Goal: Task Accomplishment & Management: Use online tool/utility

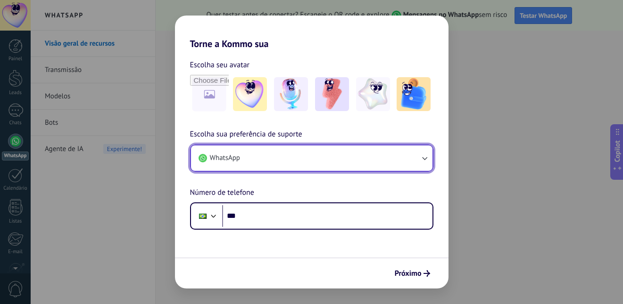
click at [349, 155] on button "WhatsApp" at bounding box center [311, 158] width 241 height 25
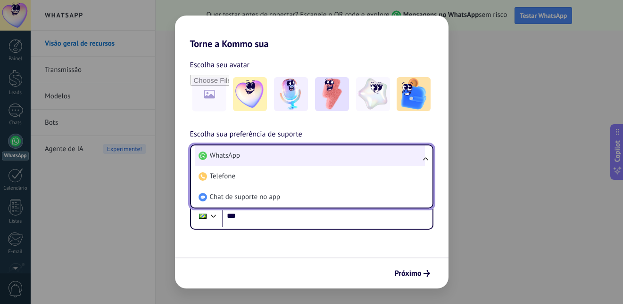
click at [268, 159] on li "WhatsApp" at bounding box center [310, 156] width 230 height 21
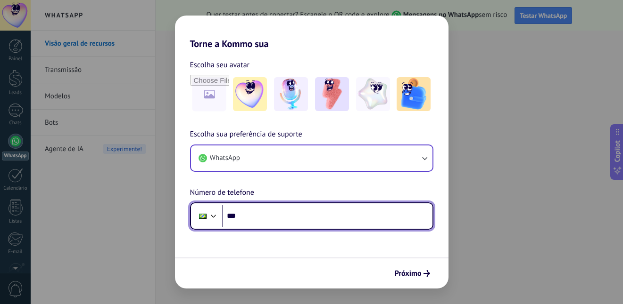
click at [264, 218] on input "***" at bounding box center [327, 216] width 210 height 22
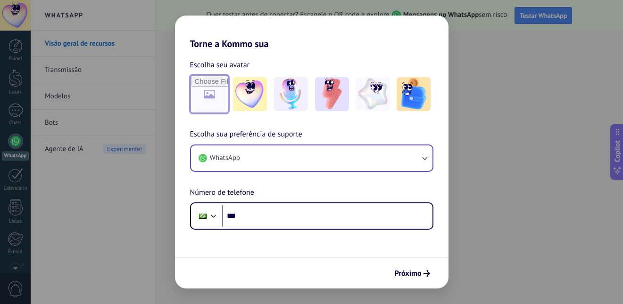
click at [210, 87] on input "file" at bounding box center [209, 94] width 37 height 37
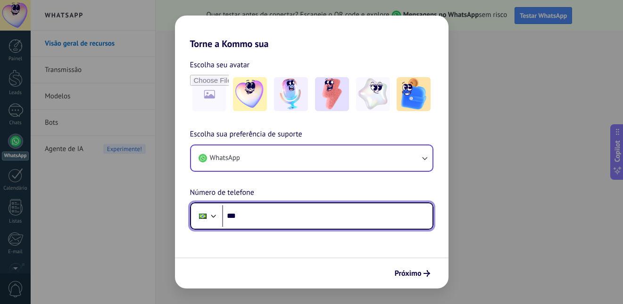
click at [290, 219] on input "***" at bounding box center [327, 216] width 210 height 22
type input "**********"
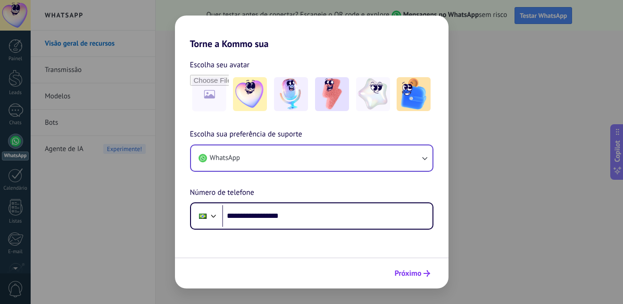
click at [405, 273] on span "Próximo" at bounding box center [407, 273] width 27 height 7
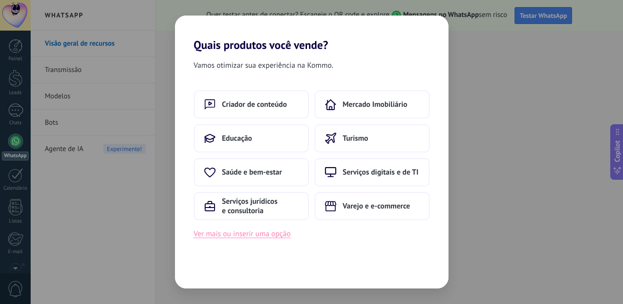
click at [257, 232] on button "Ver mais ou inserir uma opção" at bounding box center [242, 234] width 97 height 12
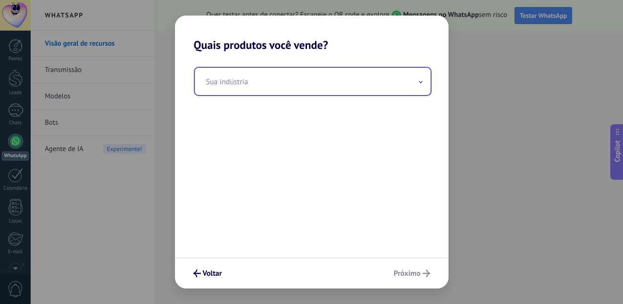
click at [330, 84] on input "text" at bounding box center [313, 81] width 236 height 27
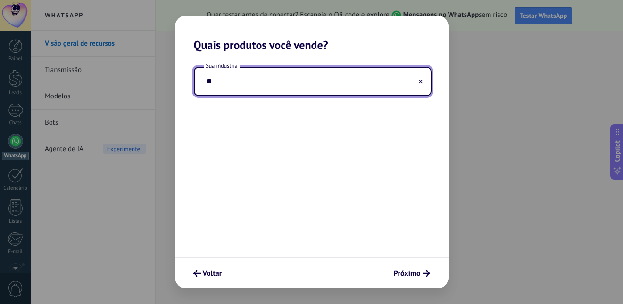
type input "*"
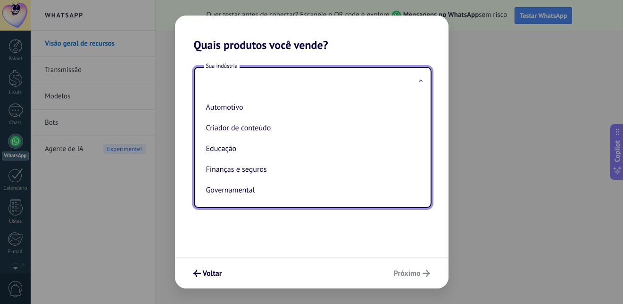
type input "*"
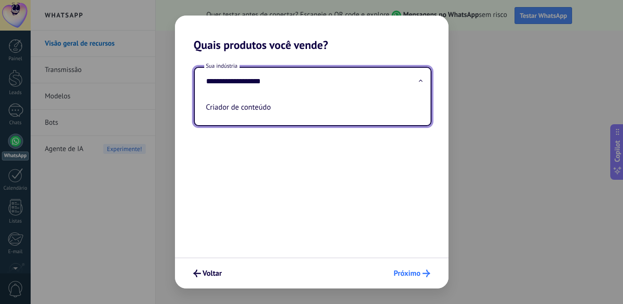
type input "**********"
click at [414, 270] on span "Próximo" at bounding box center [406, 273] width 27 height 7
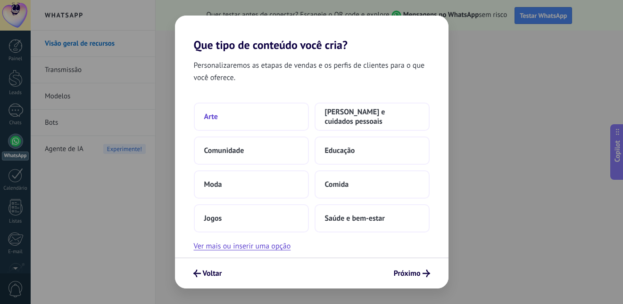
click at [250, 119] on button "Arte" at bounding box center [251, 117] width 115 height 28
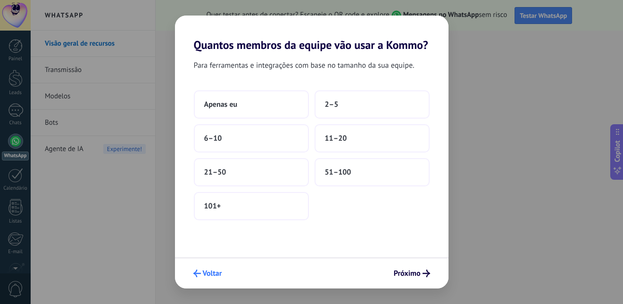
click at [210, 274] on span "Voltar" at bounding box center [212, 273] width 19 height 7
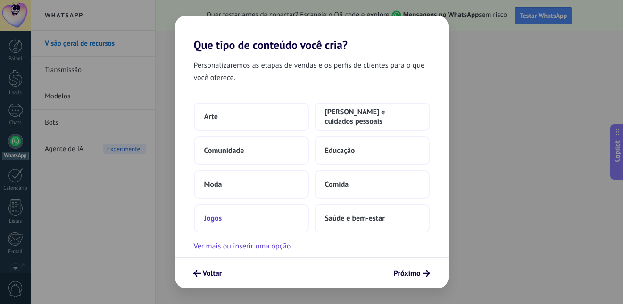
click at [220, 220] on span "Jogos" at bounding box center [213, 218] width 18 height 9
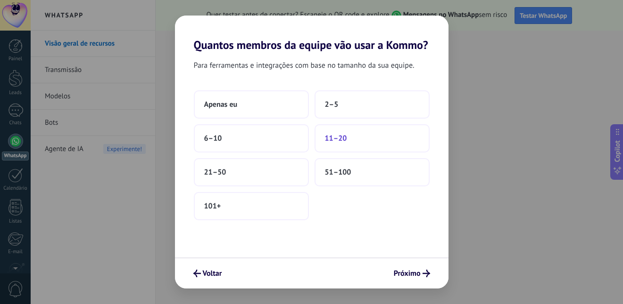
click at [334, 142] on span "11–20" at bounding box center [336, 138] width 22 height 9
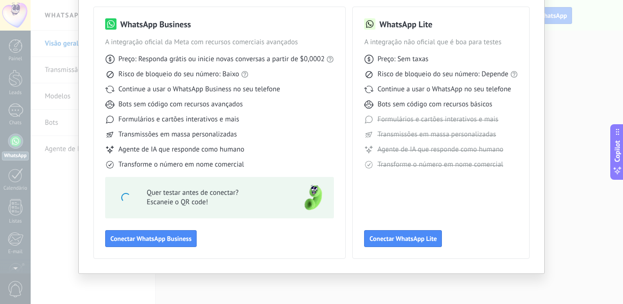
scroll to position [66, 0]
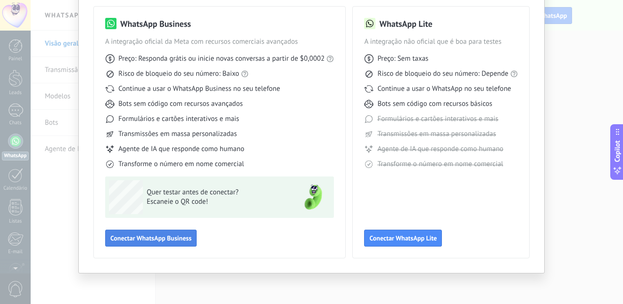
click at [156, 233] on button "Conectar WhatsApp Business" at bounding box center [150, 238] width 91 height 17
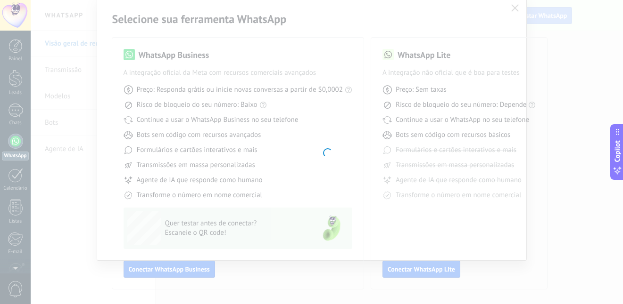
scroll to position [34, 0]
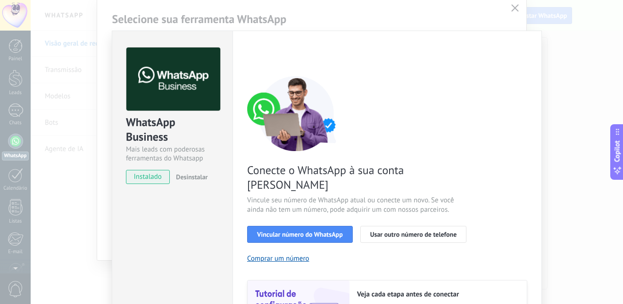
click at [522, 70] on div "< Voltar 1 Selecionar aplicativo 2 Conectar Facebook 3 Finalizar configuração C…" at bounding box center [387, 202] width 280 height 308
click at [549, 30] on div "WhatsApp Business Mais leads com poderosas ferramentas do Whatsapp instalado De…" at bounding box center [327, 152] width 592 height 304
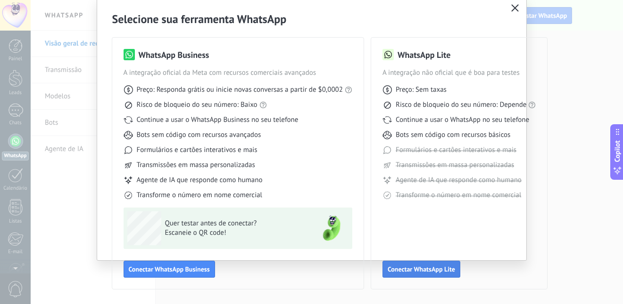
click at [414, 261] on div "WhatsApp Lite A integração não oficial que é boa para testes Preço: Sem taxas R…" at bounding box center [459, 163] width 154 height 229
click at [421, 271] on span "Conectar WhatsApp Lite" at bounding box center [420, 269] width 67 height 7
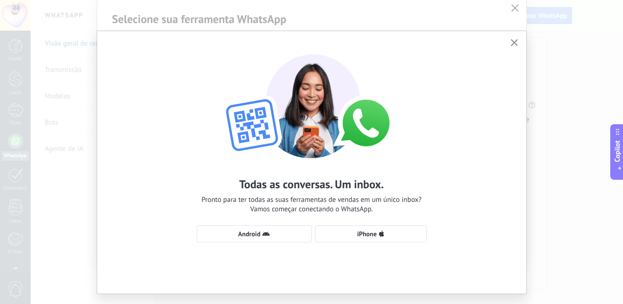
scroll to position [21, 0]
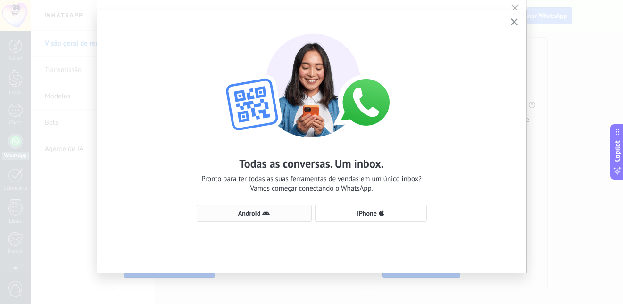
click at [257, 215] on span "Android" at bounding box center [249, 213] width 22 height 7
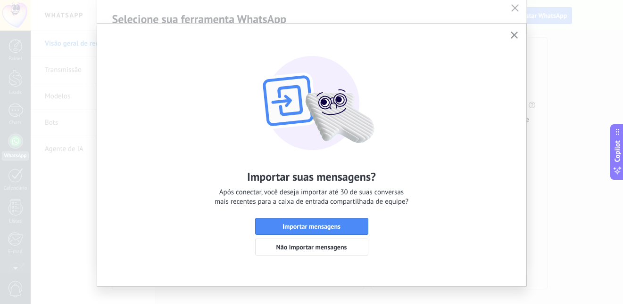
scroll to position [0, 0]
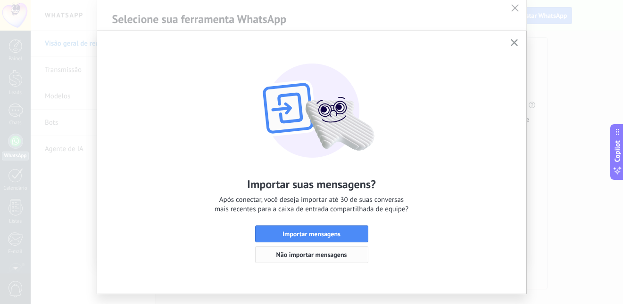
click at [320, 256] on span "Não importar mensagens" at bounding box center [311, 255] width 71 height 7
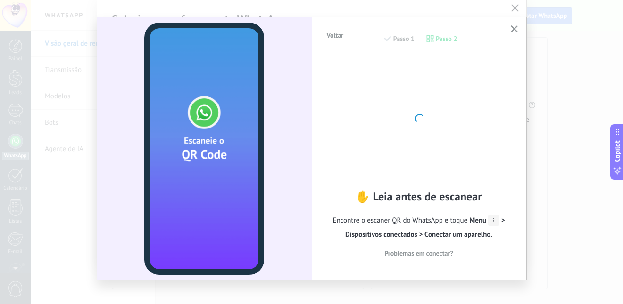
scroll to position [21, 0]
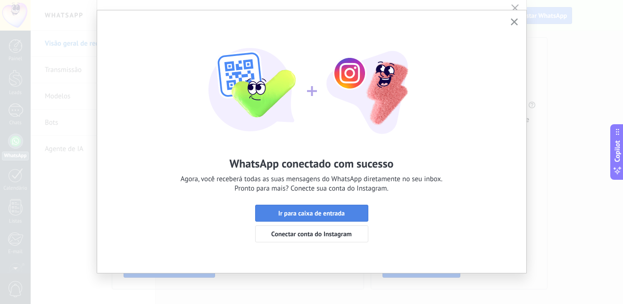
click at [334, 215] on span "Ir para caixa de entrada" at bounding box center [311, 213] width 66 height 7
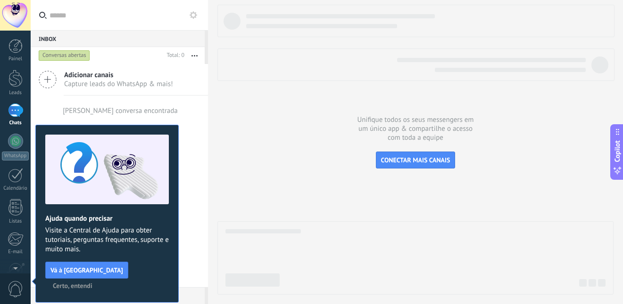
click at [172, 100] on div "[PERSON_NAME] conversa encontrada" at bounding box center [119, 111] width 177 height 30
click at [100, 80] on span "Capture leads do WhatsApp & mais!" at bounding box center [118, 84] width 109 height 9
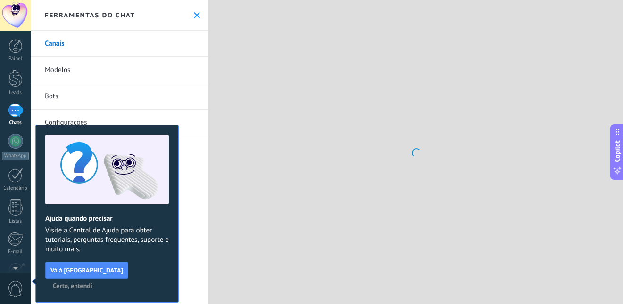
click at [92, 283] on span "Certo, entendi" at bounding box center [73, 286] width 40 height 7
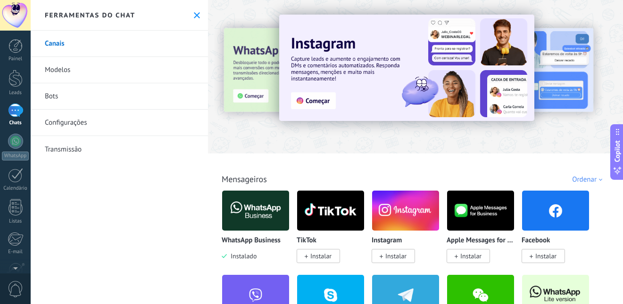
click at [60, 106] on link "Bots" at bounding box center [119, 96] width 177 height 26
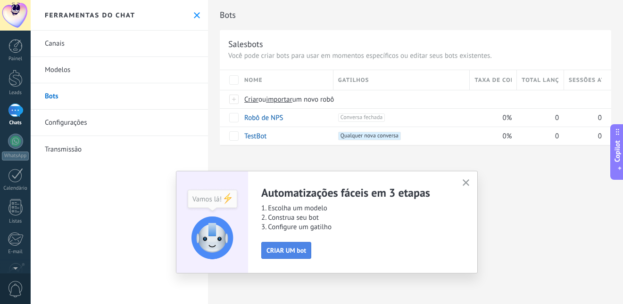
click at [298, 251] on span "CRIAR UM bot" at bounding box center [286, 250] width 40 height 7
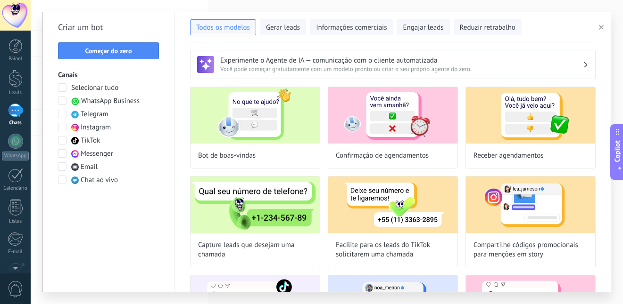
click at [64, 98] on span at bounding box center [62, 101] width 8 height 8
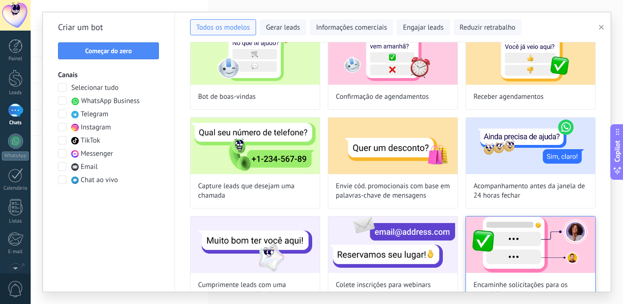
scroll to position [47, 0]
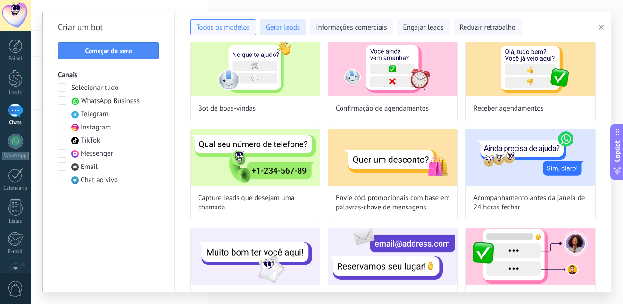
click at [277, 27] on span "Gerar leads" at bounding box center [283, 27] width 34 height 9
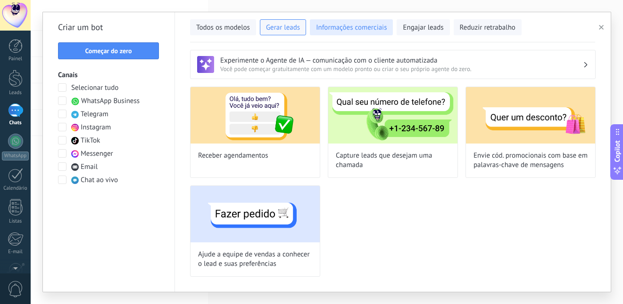
click at [349, 29] on span "Informações comerciais" at bounding box center [351, 27] width 71 height 9
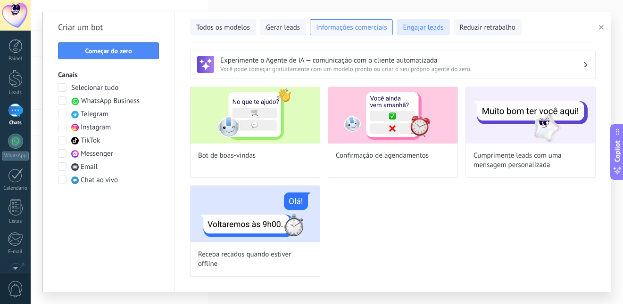
click at [410, 33] on button "Engajar leads" at bounding box center [422, 27] width 53 height 16
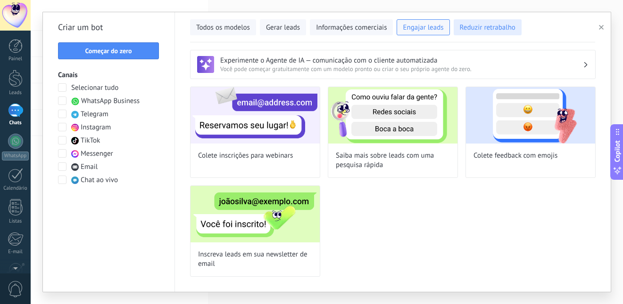
click at [466, 24] on span "Reduzir retrabalho" at bounding box center [487, 27] width 56 height 9
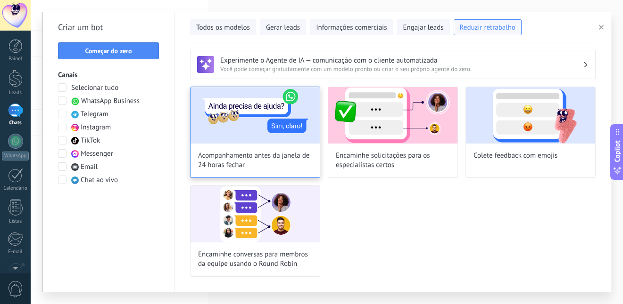
click at [284, 127] on img at bounding box center [254, 115] width 129 height 57
type input "**********"
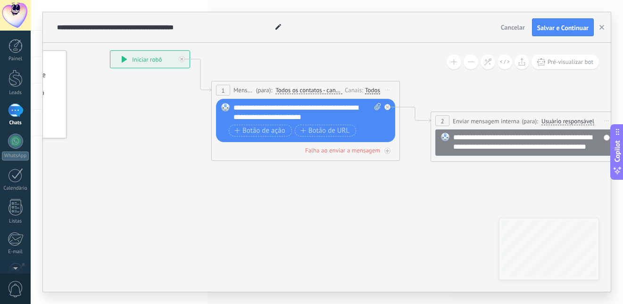
drag, startPoint x: 388, startPoint y: 224, endPoint x: 255, endPoint y: 161, distance: 147.6
click at [255, 161] on icon at bounding box center [405, 111] width 1062 height 592
click at [335, 107] on div "**********" at bounding box center [306, 112] width 147 height 19
click at [333, 117] on div "**********" at bounding box center [306, 112] width 147 height 19
click at [279, 131] on span "Botão de ação" at bounding box center [259, 131] width 51 height 8
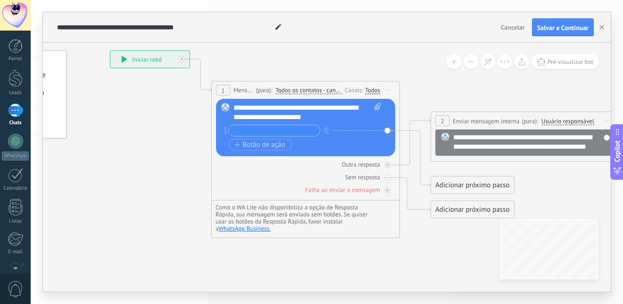
click at [287, 132] on input "text" at bounding box center [274, 130] width 91 height 11
click at [298, 165] on div "Outra resposta" at bounding box center [305, 164] width 179 height 9
click at [278, 187] on div "Falha ao enviar a mensagem" at bounding box center [305, 190] width 179 height 9
click at [465, 189] on div "Adicionar próximo passo" at bounding box center [472, 186] width 83 height 16
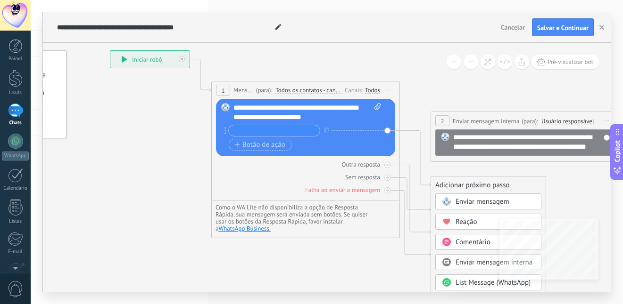
click at [464, 245] on span "Comentário" at bounding box center [472, 242] width 35 height 9
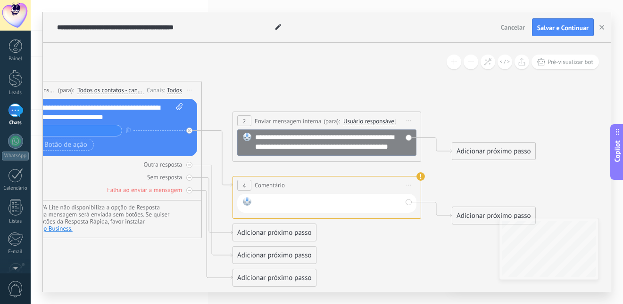
click at [350, 207] on div at bounding box center [328, 203] width 147 height 12
drag, startPoint x: 357, startPoint y: 187, endPoint x: 327, endPoint y: 190, distance: 29.8
click at [327, 190] on div "**********" at bounding box center [327, 185] width 188 height 17
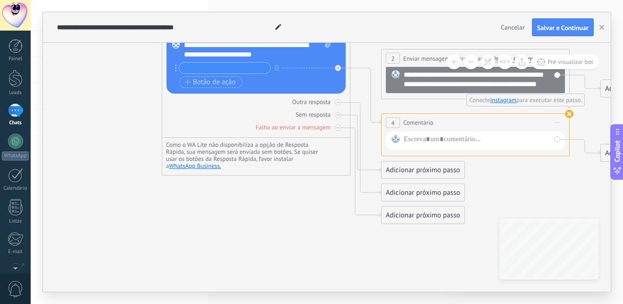
drag, startPoint x: 138, startPoint y: 265, endPoint x: 287, endPoint y: 203, distance: 161.1
click at [287, 203] on icon at bounding box center [356, 106] width 1062 height 708
drag, startPoint x: 269, startPoint y: 161, endPoint x: 263, endPoint y: 219, distance: 58.3
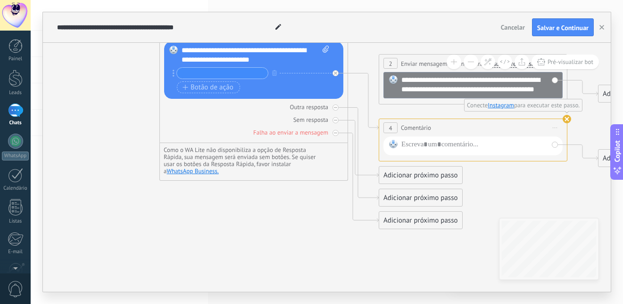
drag, startPoint x: 260, startPoint y: 206, endPoint x: 250, endPoint y: 227, distance: 22.8
click at [250, 227] on icon at bounding box center [353, 111] width 1062 height 708
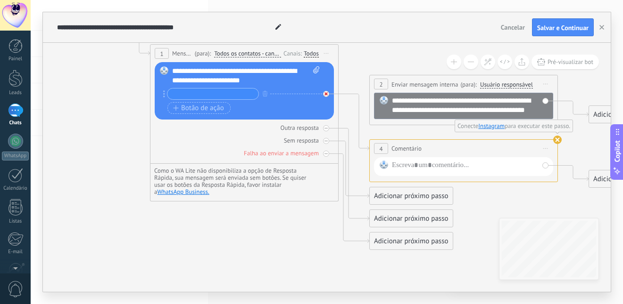
click at [324, 92] on div at bounding box center [326, 94] width 6 height 6
click at [264, 92] on icon "button" at bounding box center [264, 94] width 5 height 6
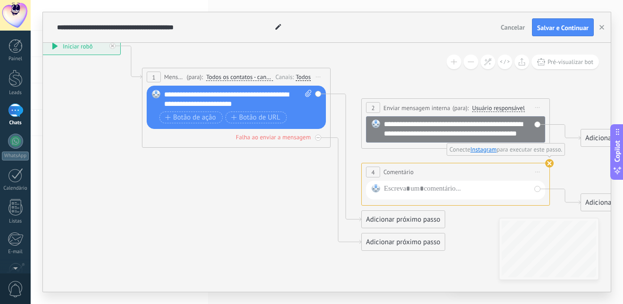
drag, startPoint x: 252, startPoint y: 190, endPoint x: 234, endPoint y: 229, distance: 42.2
click at [234, 229] on icon at bounding box center [336, 167] width 1062 height 730
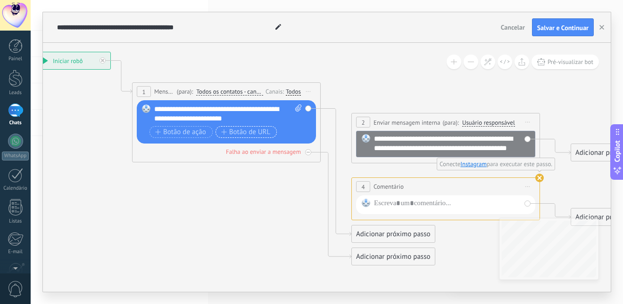
click at [254, 133] on span "Botão de URL" at bounding box center [245, 133] width 49 height 8
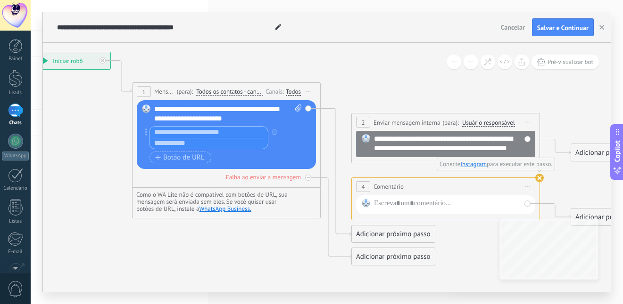
click at [206, 140] on input "text" at bounding box center [208, 143] width 118 height 11
click at [186, 125] on div "**********" at bounding box center [227, 135] width 147 height 61
click at [188, 131] on input "text" at bounding box center [208, 132] width 118 height 11
type input "***"
click at [207, 146] on input "text" at bounding box center [208, 143] width 118 height 11
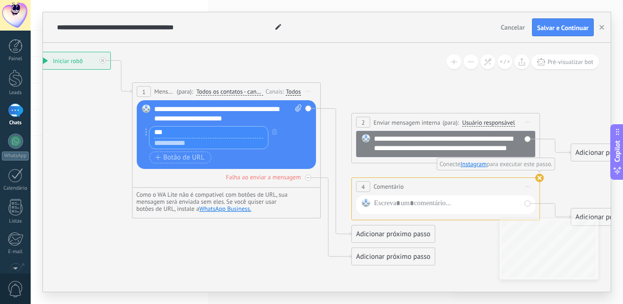
paste input "**********"
type input "**********"
click at [196, 130] on input "***" at bounding box center [208, 132] width 118 height 11
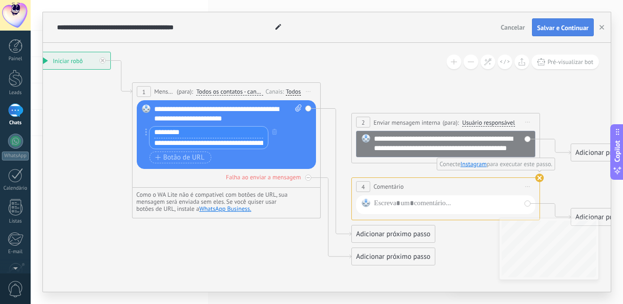
type input "*********"
click at [557, 31] on span "Salvar e Continuar" at bounding box center [562, 28] width 51 height 7
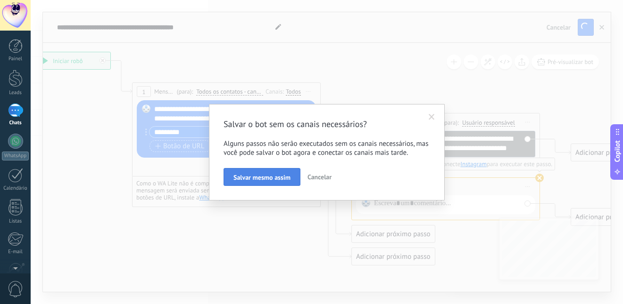
click at [262, 178] on span "Salvar mesmo assim" at bounding box center [261, 177] width 57 height 7
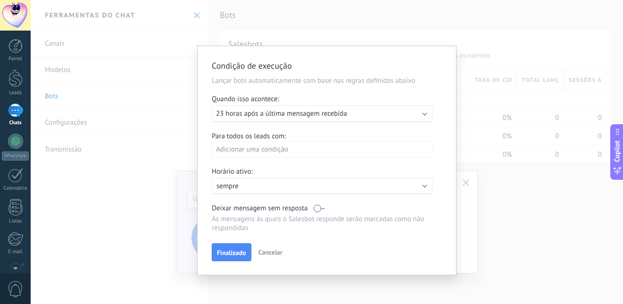
click at [359, 116] on div "Executar: 23 horas após a última mensagem recebida" at bounding box center [318, 113] width 205 height 9
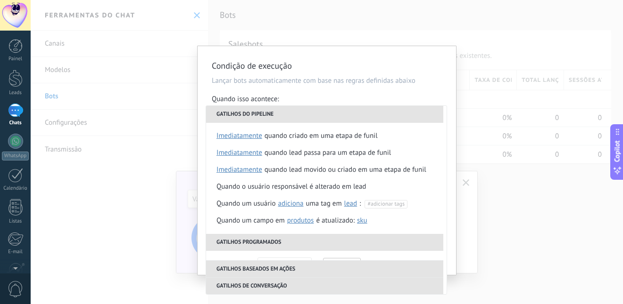
click at [149, 111] on div "**********" at bounding box center [327, 152] width 592 height 304
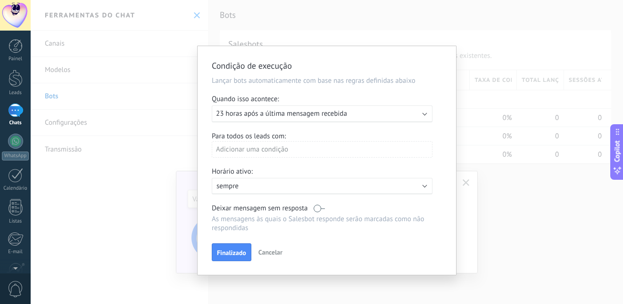
click at [259, 151] on div "Adicionar uma condição" at bounding box center [322, 149] width 221 height 16
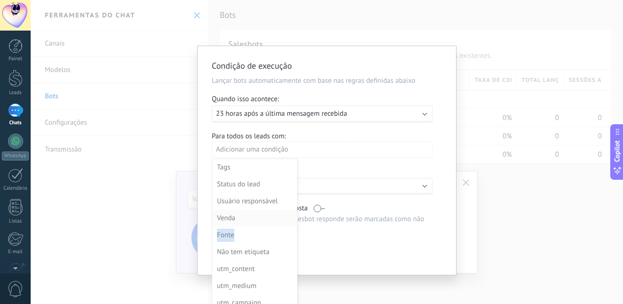
drag, startPoint x: 253, startPoint y: 240, endPoint x: 243, endPoint y: 218, distance: 24.9
click at [243, 218] on ul "Tags Status do lead Usuário responsável Venda Fonte Não tem etiqueta utm_conten…" at bounding box center [254, 244] width 85 height 170
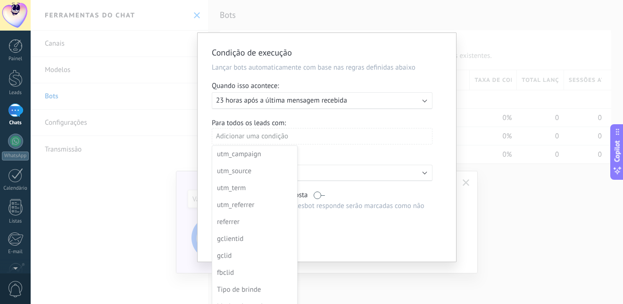
scroll to position [25, 0]
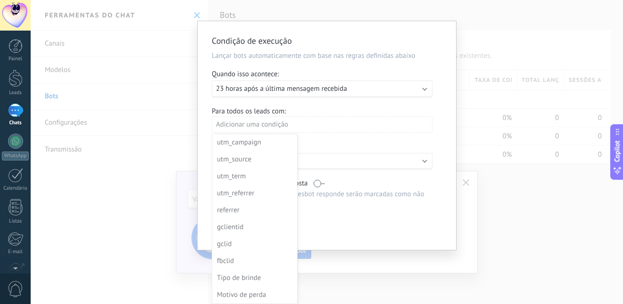
click at [400, 75] on div at bounding box center [326, 135] width 258 height 229
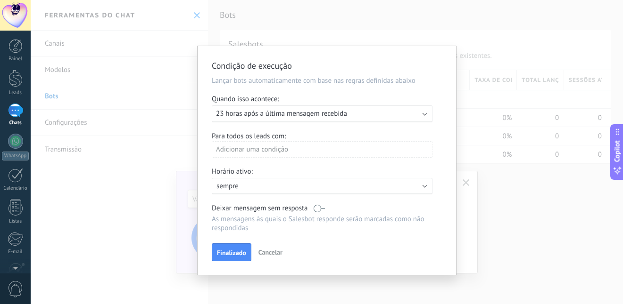
scroll to position [0, 0]
click at [233, 254] on span "Finalizado" at bounding box center [231, 253] width 29 height 7
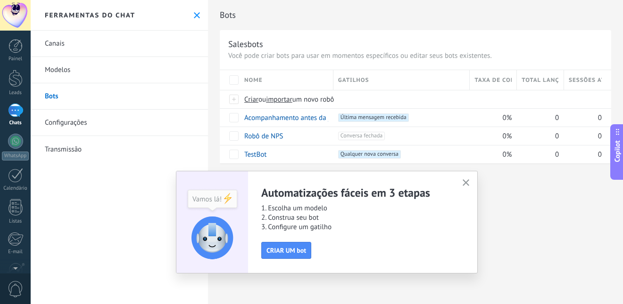
click at [460, 188] on button "button" at bounding box center [466, 183] width 12 height 13
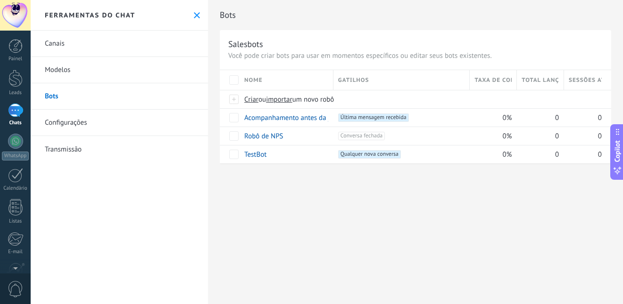
drag, startPoint x: 406, startPoint y: 205, endPoint x: 333, endPoint y: 206, distance: 73.1
click at [333, 206] on div "Bots Salesbots Você pode criar bots para usar em momentos específicos ou editar…" at bounding box center [415, 152] width 415 height 304
drag, startPoint x: 192, startPoint y: 17, endPoint x: 202, endPoint y: 114, distance: 97.6
click at [194, 17] on use at bounding box center [197, 15] width 6 height 6
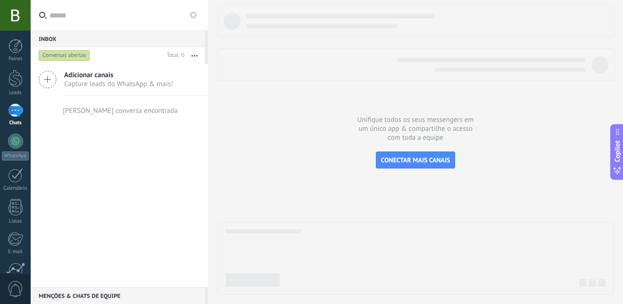
click at [135, 86] on span "Capture leads do WhatsApp & mais!" at bounding box center [118, 84] width 109 height 9
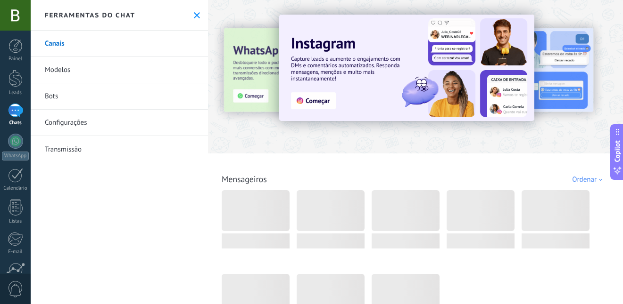
click at [111, 94] on link "Bots" at bounding box center [119, 96] width 177 height 26
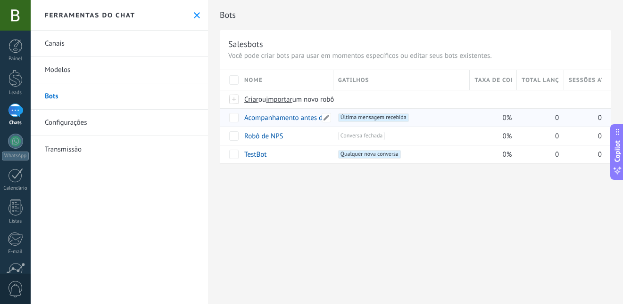
click at [272, 121] on link "Acompanhamento antes da janela de 24 horas fechar" at bounding box center [324, 118] width 160 height 9
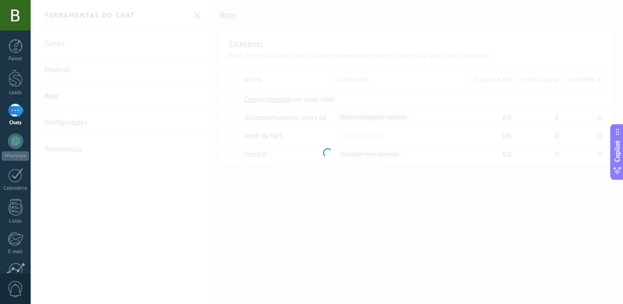
type input "**********"
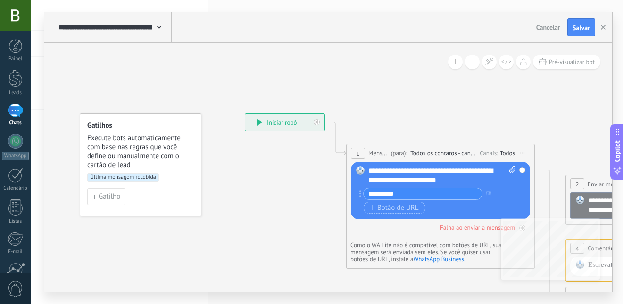
click at [383, 194] on input "*********" at bounding box center [422, 193] width 118 height 11
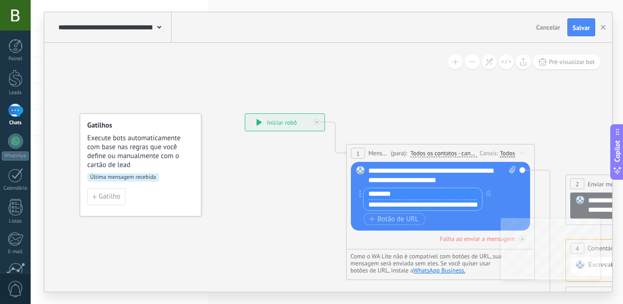
type input "********"
click at [481, 180] on div "**********" at bounding box center [441, 175] width 147 height 19
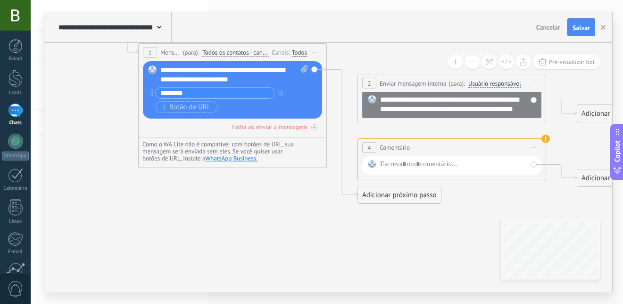
drag, startPoint x: 309, startPoint y: 197, endPoint x: 94, endPoint y: 212, distance: 214.9
click at [94, 212] on icon at bounding box center [332, 108] width 1062 height 663
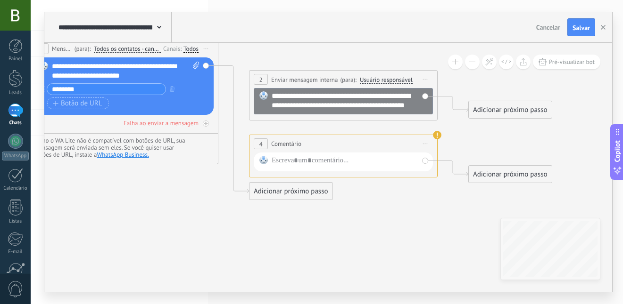
drag, startPoint x: 395, startPoint y: 242, endPoint x: 293, endPoint y: 232, distance: 102.7
click at [293, 232] on icon at bounding box center [224, 104] width 1062 height 663
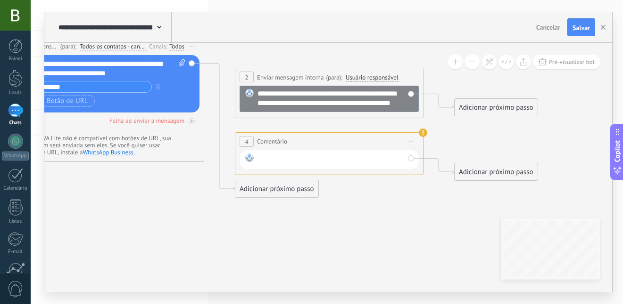
click at [283, 162] on div at bounding box center [330, 160] width 147 height 12
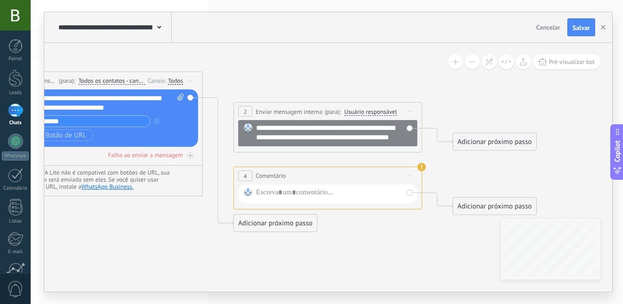
drag, startPoint x: 349, startPoint y: 218, endPoint x: 377, endPoint y: 238, distance: 34.4
click at [351, 252] on icon at bounding box center [208, 136] width 1062 height 663
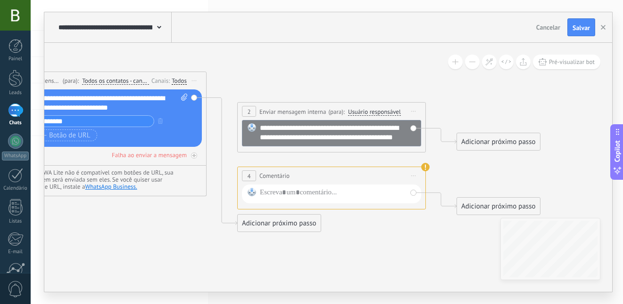
click at [180, 96] on span at bounding box center [182, 103] width 9 height 19
click input "Upload" at bounding box center [0, 0] width 0 height 0
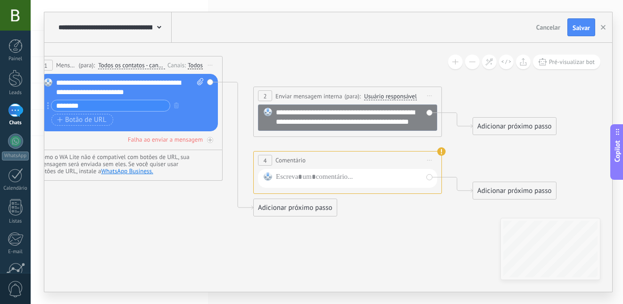
drag, startPoint x: 360, startPoint y: 258, endPoint x: 377, endPoint y: 243, distance: 22.0
click at [377, 243] on icon at bounding box center [228, 121] width 1062 height 663
click at [343, 177] on div at bounding box center [349, 178] width 147 height 12
click at [573, 32] on button "Salvar" at bounding box center [581, 27] width 28 height 18
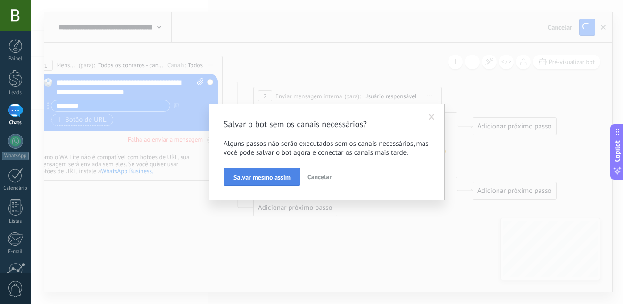
click at [275, 184] on button "Salvar mesmo assim" at bounding box center [261, 177] width 77 height 18
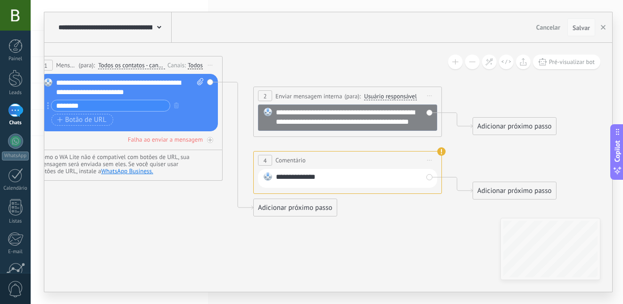
click at [582, 26] on span "Salvar" at bounding box center [580, 28] width 17 height 7
click at [554, 59] on span "Pré-visualizar bot" at bounding box center [572, 62] width 46 height 8
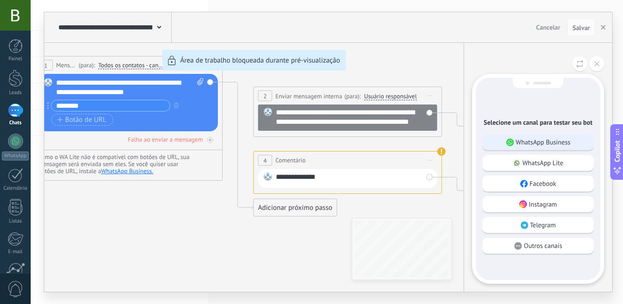
click at [547, 140] on p "WhatsApp Business" at bounding box center [543, 142] width 55 height 8
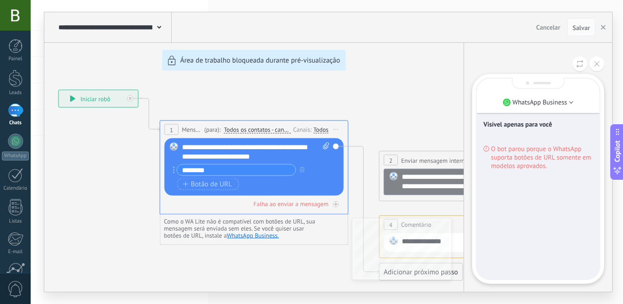
click at [225, 184] on div "**********" at bounding box center [327, 152] width 567 height 280
click at [296, 168] on div "**********" at bounding box center [327, 152] width 567 height 280
click at [303, 172] on div "**********" at bounding box center [327, 152] width 567 height 280
click at [173, 169] on div "**********" at bounding box center [327, 152] width 567 height 280
click at [366, 136] on div "**********" at bounding box center [327, 152] width 567 height 280
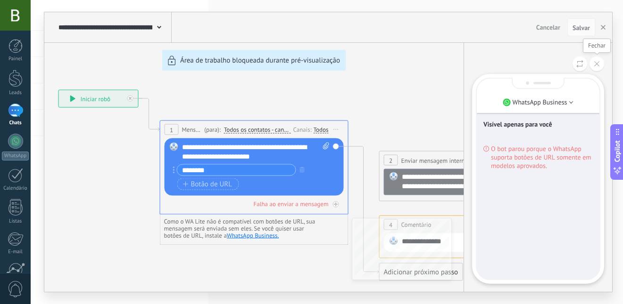
click at [596, 64] on use at bounding box center [596, 63] width 5 height 5
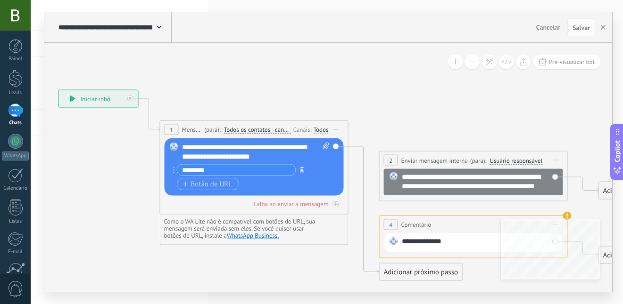
click at [303, 172] on icon "button" at bounding box center [302, 170] width 5 height 6
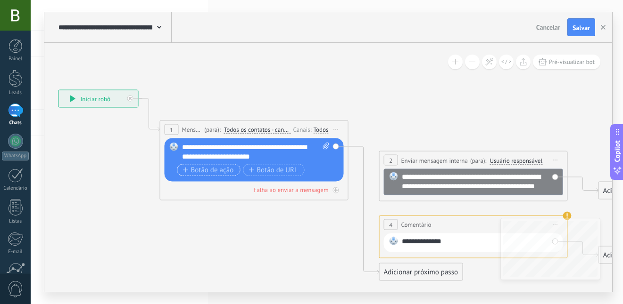
click at [200, 172] on span "Botão de ação" at bounding box center [208, 170] width 51 height 8
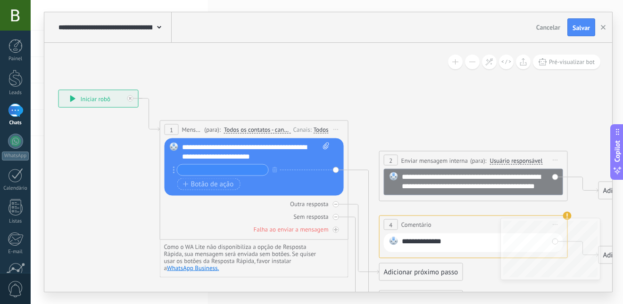
click at [219, 171] on input "text" at bounding box center [222, 170] width 91 height 11
type input "*"
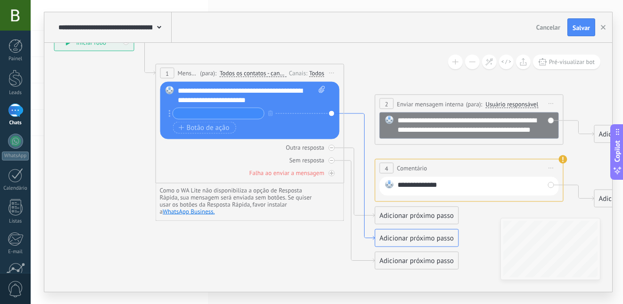
drag, startPoint x: 364, startPoint y: 81, endPoint x: 360, endPoint y: 115, distance: 34.2
click at [360, 115] on icon at bounding box center [359, 177] width 31 height 127
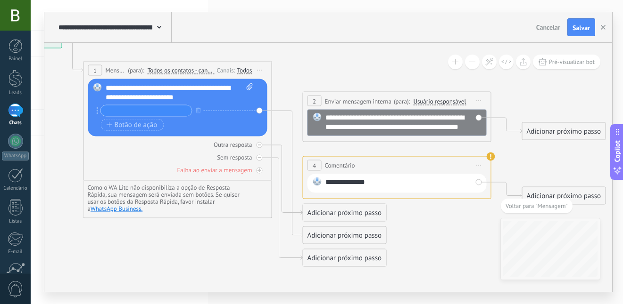
click at [285, 115] on icon at bounding box center [277, 151] width 1062 height 713
click at [290, 111] on icon at bounding box center [287, 174] width 31 height 127
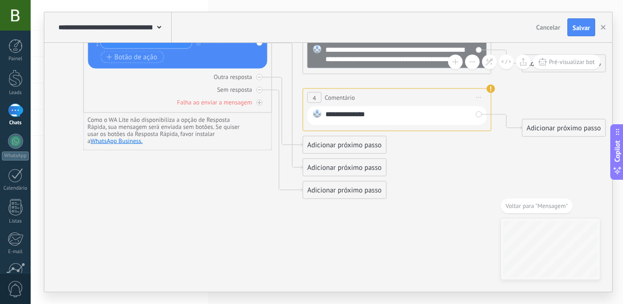
click at [311, 165] on div "Adicionar próximo passo" at bounding box center [344, 168] width 83 height 16
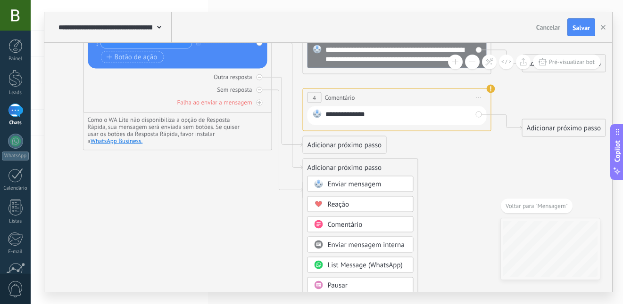
click at [204, 212] on icon at bounding box center [277, 83] width 1062 height 713
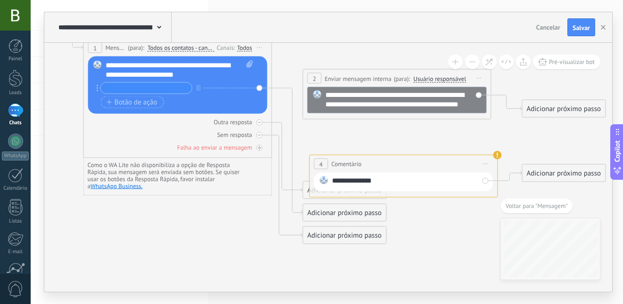
drag, startPoint x: 419, startPoint y: 145, endPoint x: 426, endPoint y: 152, distance: 9.4
click at [426, 156] on div "**********" at bounding box center [404, 164] width 188 height 17
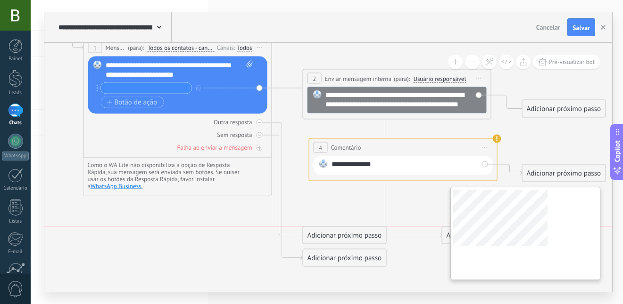
click at [507, 231] on div "**********" at bounding box center [327, 167] width 567 height 249
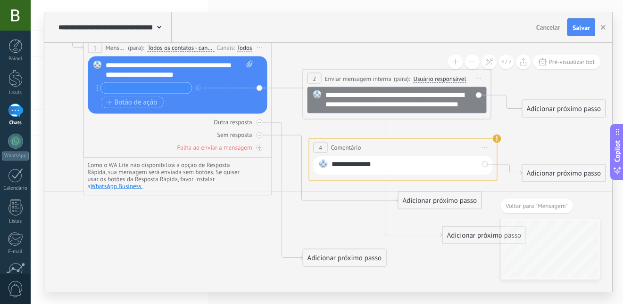
drag, startPoint x: 377, startPoint y: 234, endPoint x: 475, endPoint y: 209, distance: 100.2
click at [469, 202] on div "Adicionar próximo passo" at bounding box center [439, 201] width 83 height 16
drag, startPoint x: 344, startPoint y: 261, endPoint x: 537, endPoint y: 205, distance: 200.6
click at [537, 205] on div "**********" at bounding box center [327, 167] width 567 height 249
drag, startPoint x: 272, startPoint y: 87, endPoint x: 278, endPoint y: 106, distance: 19.5
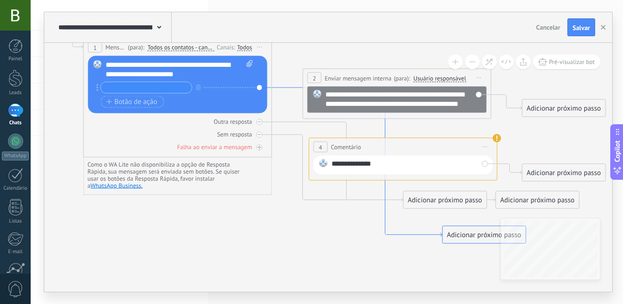
click at [282, 89] on icon at bounding box center [357, 162] width 170 height 149
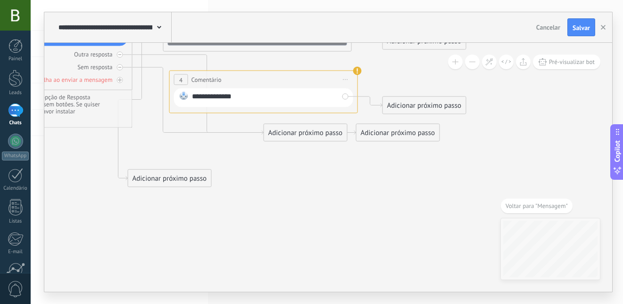
drag, startPoint x: 364, startPoint y: 173, endPoint x: 188, endPoint y: 183, distance: 175.6
click at [188, 183] on div "Adicionar próximo passo" at bounding box center [169, 179] width 83 height 16
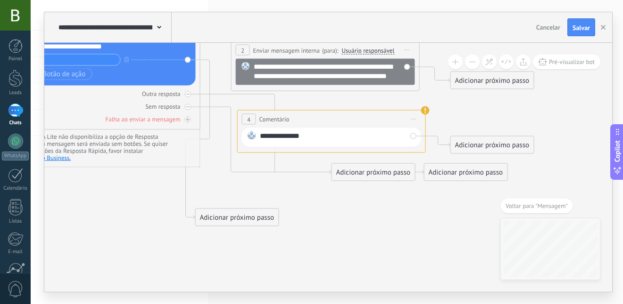
drag, startPoint x: 261, startPoint y: 220, endPoint x: 345, endPoint y: 217, distance: 84.4
click at [345, 217] on icon at bounding box center [206, 103] width 1062 height 719
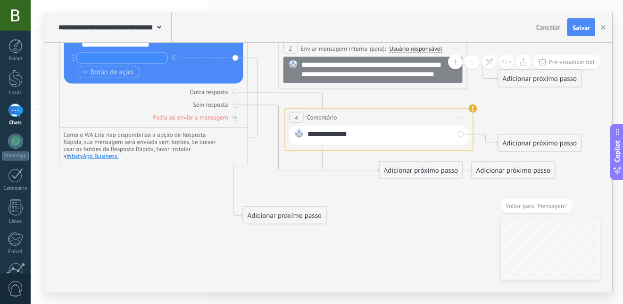
click at [303, 213] on div "Adicionar próximo passo" at bounding box center [284, 216] width 83 height 16
click at [463, 119] on span "Iniciar pré-visualização aqui Renomear Duplicar Excluir" at bounding box center [460, 118] width 15 height 14
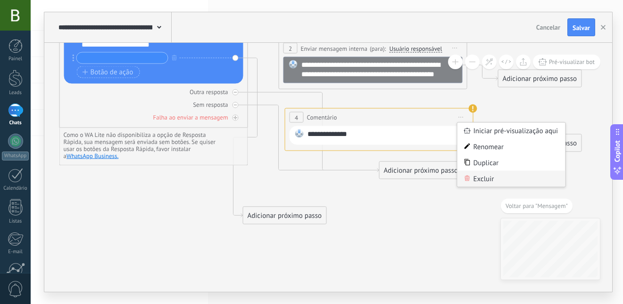
click at [488, 177] on div "Excluir" at bounding box center [511, 179] width 108 height 16
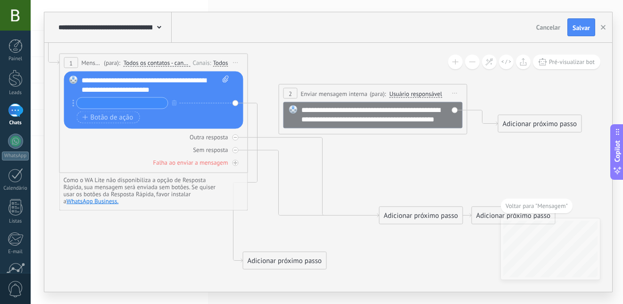
click at [452, 95] on span "Iniciar pré-visualização aqui Renomear Duplicar Excluir" at bounding box center [454, 94] width 15 height 14
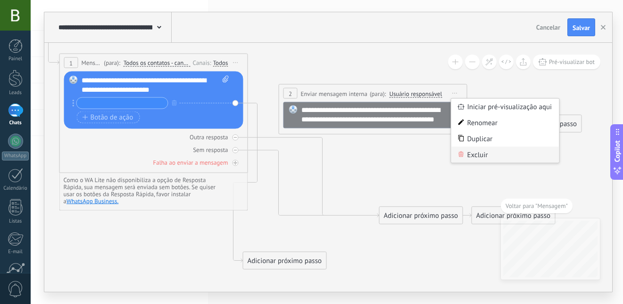
click at [470, 154] on div "Excluir" at bounding box center [505, 155] width 108 height 16
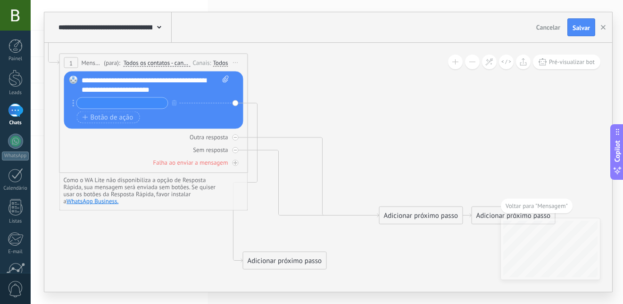
click at [283, 255] on div "Adicionar próximo passo" at bounding box center [284, 262] width 83 height 16
click at [302, 278] on span "Enviar mensagem" at bounding box center [295, 277] width 54 height 9
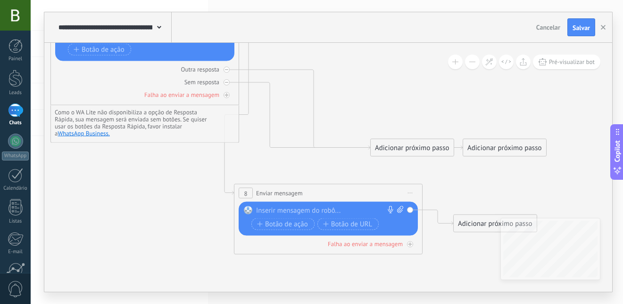
click at [306, 209] on div at bounding box center [326, 210] width 140 height 9
click at [274, 221] on span "Botão de ação" at bounding box center [282, 225] width 51 height 8
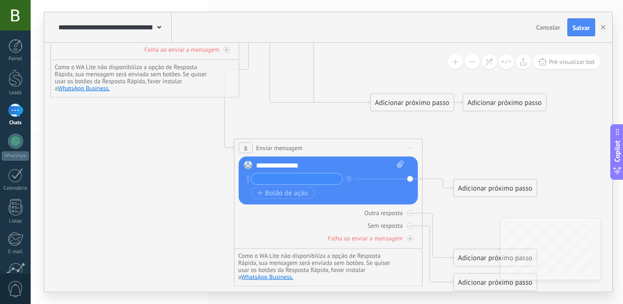
click at [309, 179] on input "text" at bounding box center [296, 179] width 91 height 11
click at [296, 197] on span "Botão de ação" at bounding box center [282, 193] width 51 height 8
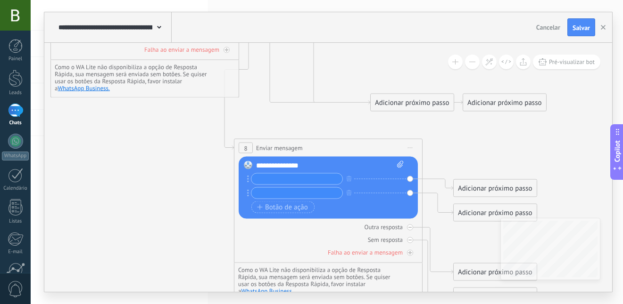
click at [302, 181] on input "text" at bounding box center [296, 179] width 91 height 11
type input "***"
click at [300, 188] on input "text" at bounding box center [296, 193] width 91 height 11
type input "***"
click at [584, 25] on span "Salvar" at bounding box center [580, 28] width 17 height 7
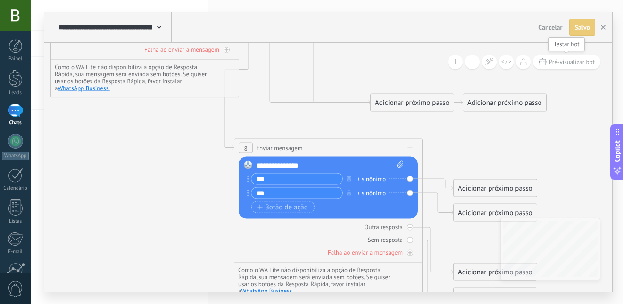
click at [570, 62] on span "Pré-visualizar bot" at bounding box center [572, 62] width 46 height 8
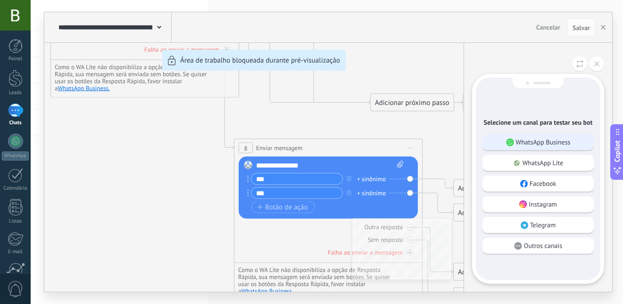
click at [551, 143] on p "WhatsApp Business" at bounding box center [543, 142] width 55 height 8
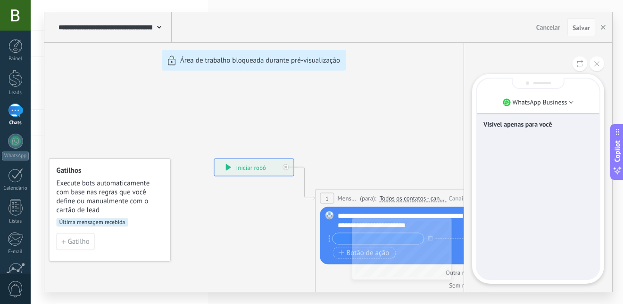
click at [229, 167] on div "**********" at bounding box center [327, 152] width 567 height 280
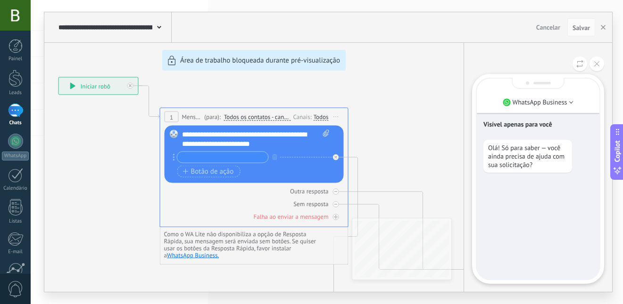
click at [526, 164] on p "Olá! Só para saber — você ainda precisa de ajuda com sua solicitação?" at bounding box center [527, 156] width 79 height 25
click at [229, 158] on div "**********" at bounding box center [327, 152] width 567 height 280
click at [225, 152] on div "**********" at bounding box center [327, 152] width 567 height 280
click at [591, 65] on button at bounding box center [596, 64] width 15 height 15
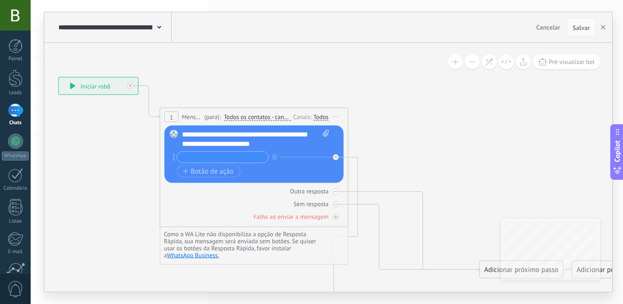
click at [204, 158] on input "text" at bounding box center [222, 157] width 91 height 11
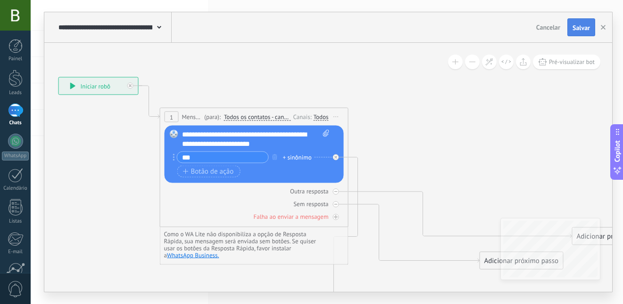
type input "***"
click at [584, 19] on button "Salvar" at bounding box center [581, 27] width 28 height 18
click at [79, 83] on div "**********" at bounding box center [98, 86] width 79 height 17
click at [548, 65] on button "Pré-visualizar bot" at bounding box center [565, 62] width 67 height 15
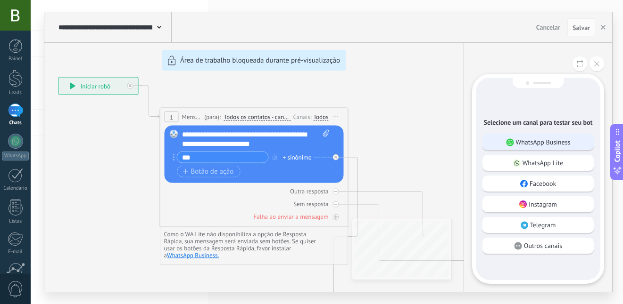
click at [534, 145] on p "WhatsApp Business" at bounding box center [543, 142] width 55 height 8
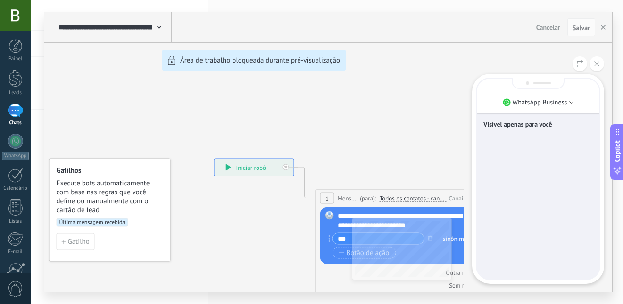
click at [221, 164] on div "**********" at bounding box center [327, 152] width 567 height 280
click at [227, 164] on div "**********" at bounding box center [327, 152] width 567 height 280
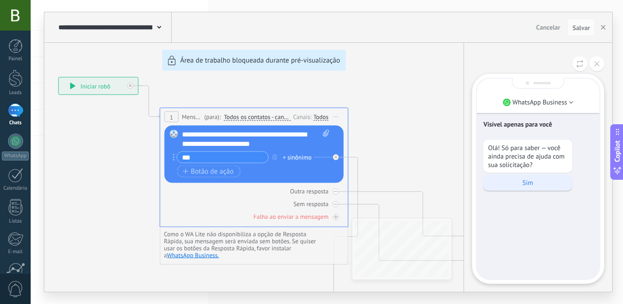
click at [521, 180] on p "Sim" at bounding box center [527, 183] width 79 height 8
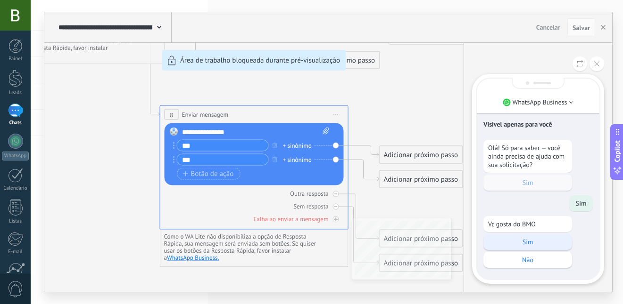
click at [547, 237] on div "Sim" at bounding box center [527, 242] width 89 height 16
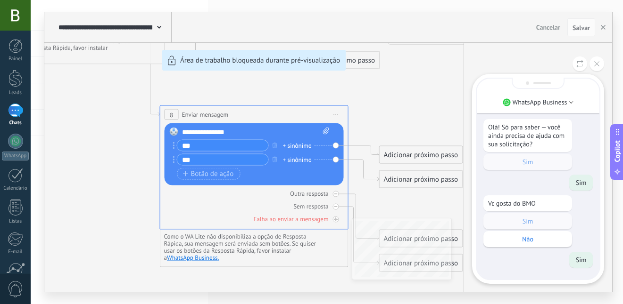
click at [616, 156] on span "Copilot" at bounding box center [616, 152] width 9 height 22
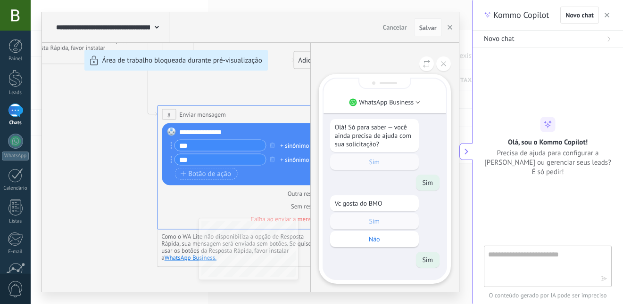
click at [608, 14] on icon "button" at bounding box center [606, 15] width 5 height 5
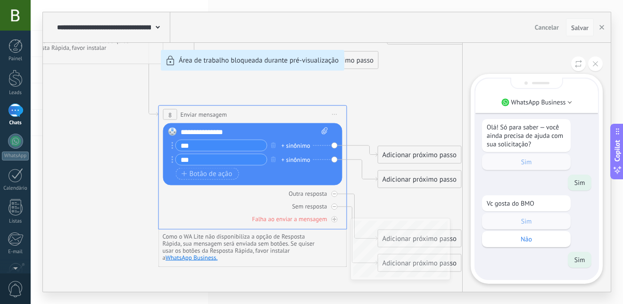
click at [583, 25] on span "Salvar" at bounding box center [579, 28] width 17 height 7
click at [599, 25] on icon "button" at bounding box center [601, 27] width 5 height 5
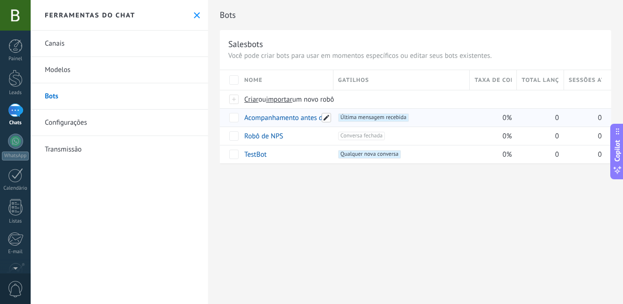
click at [323, 118] on span at bounding box center [325, 117] width 9 height 9
click at [311, 119] on input "**********" at bounding box center [286, 118] width 82 height 15
type input "***"
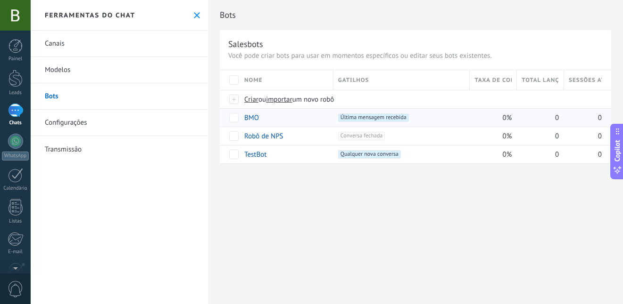
click at [71, 124] on link "Configurações" at bounding box center [119, 123] width 177 height 26
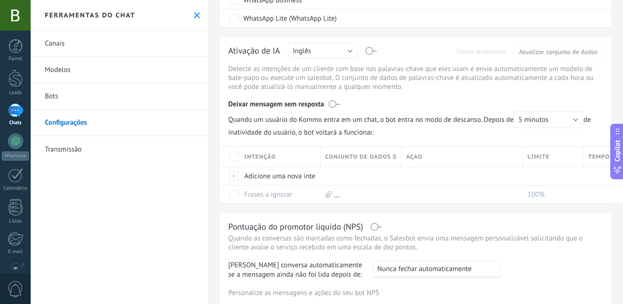
scroll to position [94, 0]
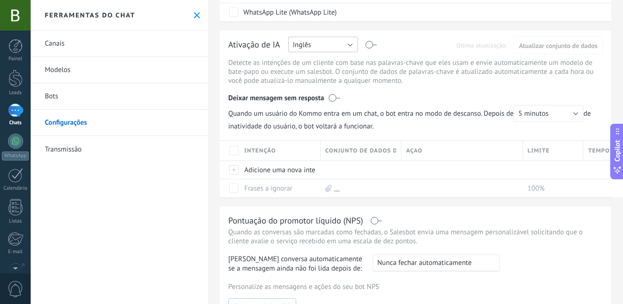
click at [353, 44] on button "Inglês" at bounding box center [323, 45] width 70 height 16
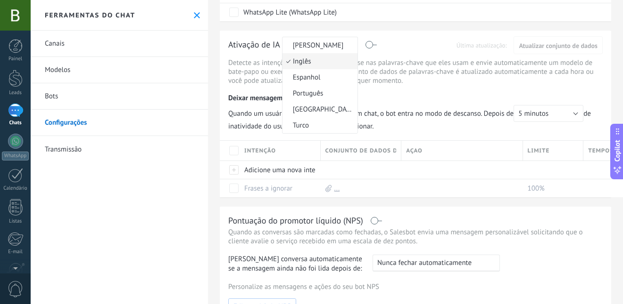
click at [353, 44] on span "[PERSON_NAME]" at bounding box center [318, 45] width 72 height 9
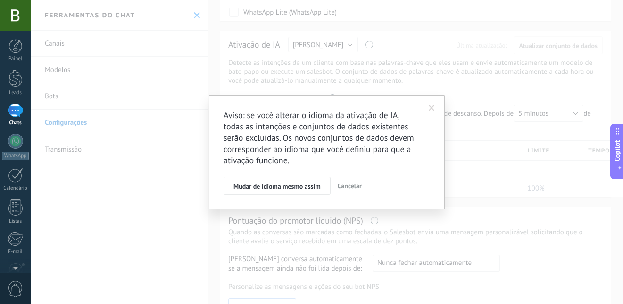
click at [432, 110] on span at bounding box center [431, 108] width 6 height 7
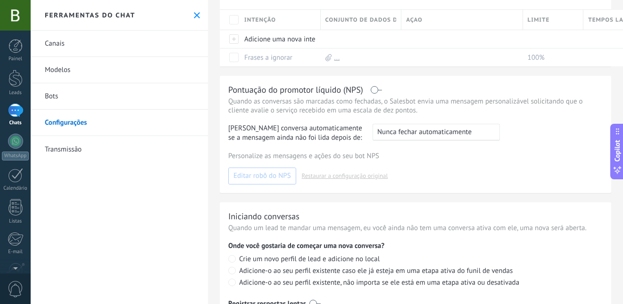
scroll to position [267, 0]
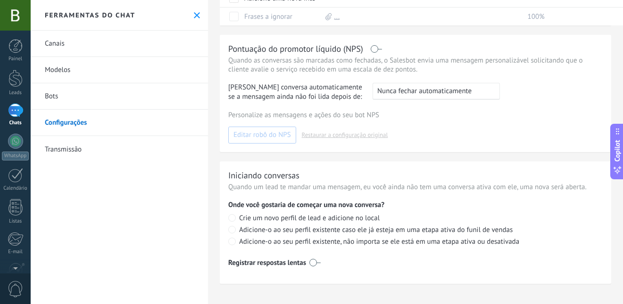
click at [94, 39] on link "Canais" at bounding box center [119, 44] width 177 height 26
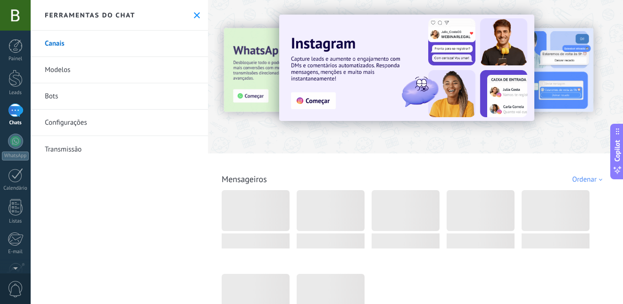
click at [74, 73] on link "Modelos" at bounding box center [119, 70] width 177 height 26
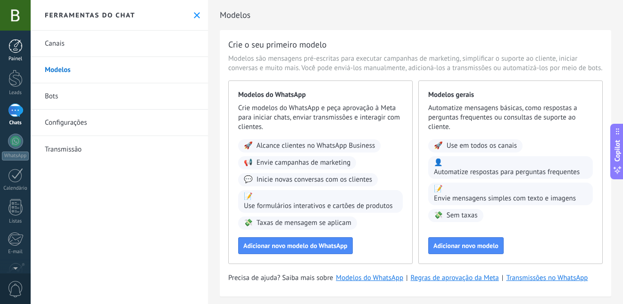
click at [17, 44] on div at bounding box center [15, 46] width 14 height 14
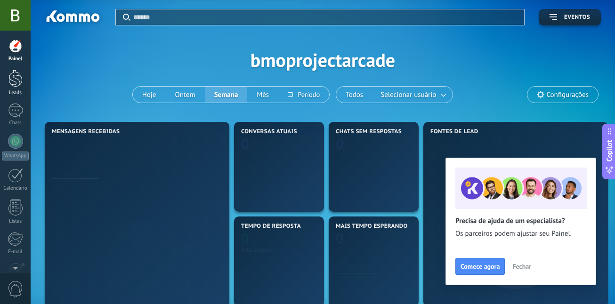
click at [16, 80] on div at bounding box center [15, 78] width 14 height 17
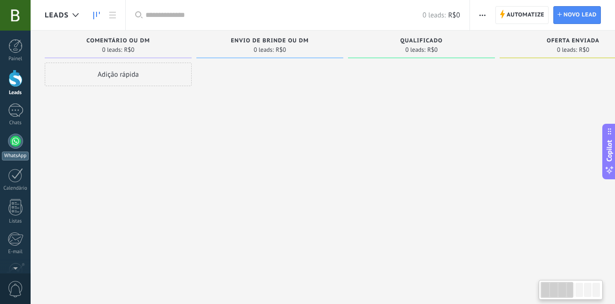
click at [16, 146] on div at bounding box center [15, 141] width 15 height 15
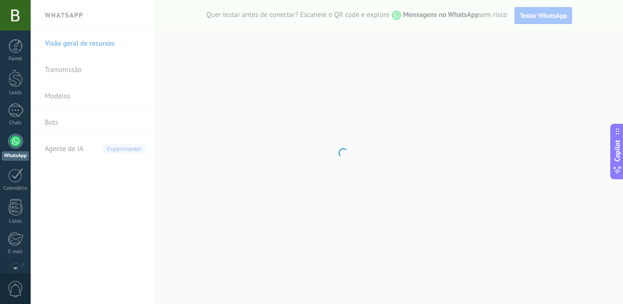
click at [53, 117] on body ".abccls-1,.abccls-2{fill-rule:evenodd}.abccls-2{fill:#fff} .abfcls-1{fill:none}…" at bounding box center [311, 152] width 623 height 304
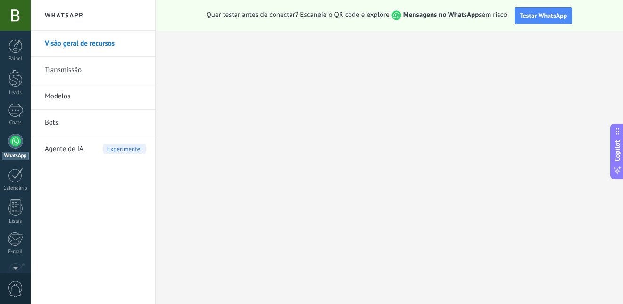
click at [53, 131] on link "Bots" at bounding box center [95, 123] width 101 height 26
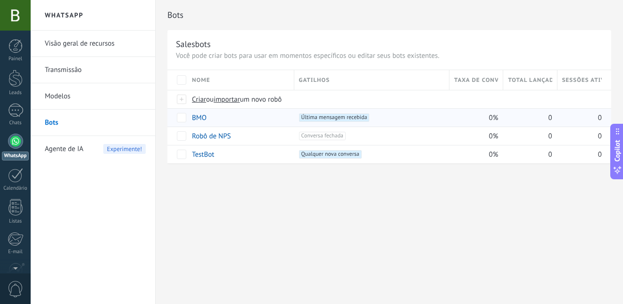
drag, startPoint x: 462, startPoint y: 120, endPoint x: 478, endPoint y: 117, distance: 16.7
click at [478, 117] on div "0%" at bounding box center [473, 118] width 49 height 18
click at [379, 118] on span at bounding box center [376, 117] width 9 height 9
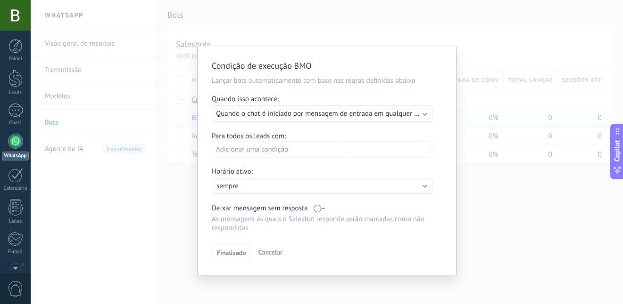
click at [260, 186] on p "sempre" at bounding box center [298, 186] width 165 height 9
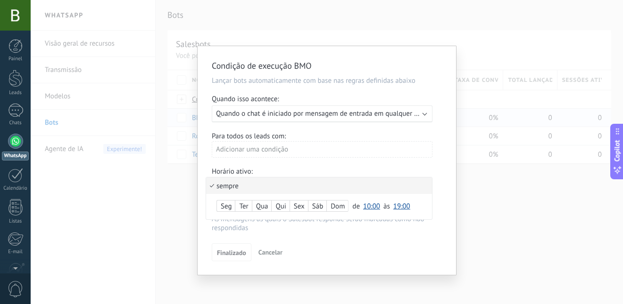
click at [260, 185] on li "sempre" at bounding box center [319, 186] width 226 height 16
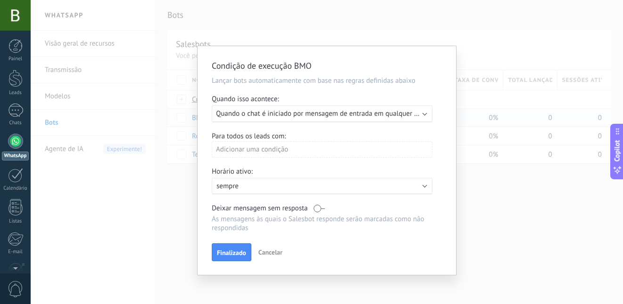
click at [317, 208] on label at bounding box center [318, 208] width 11 height 9
click at [420, 115] on span "Quando o chat é iniciado por mensagem de entrada em qualquer canal" at bounding box center [323, 113] width 214 height 9
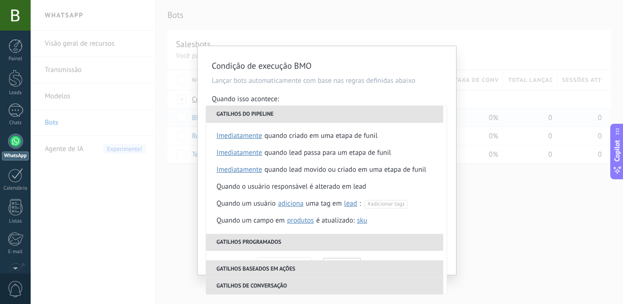
click at [412, 70] on h2 "Condição de execução BMO" at bounding box center [322, 65] width 221 height 11
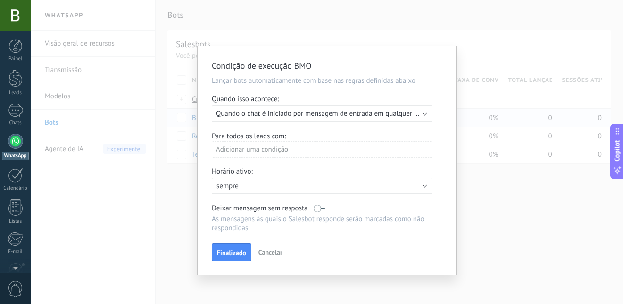
click at [285, 246] on button "Cancelar" at bounding box center [270, 253] width 32 height 14
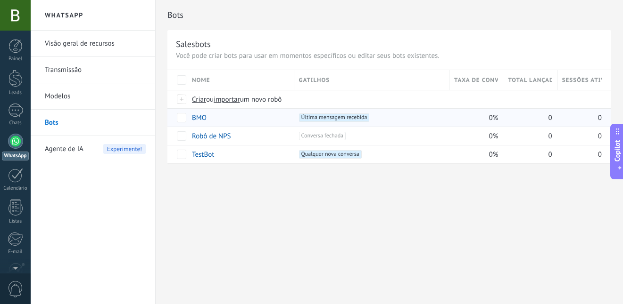
click at [76, 153] on span "Agente de IA" at bounding box center [64, 149] width 39 height 26
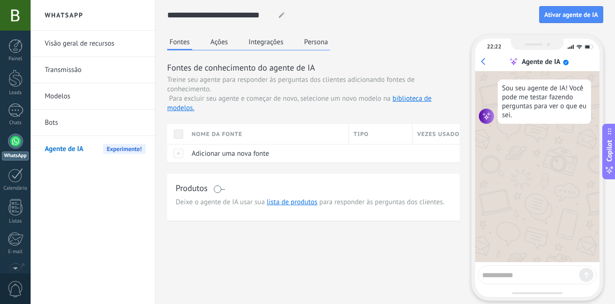
click at [70, 121] on link "Bots" at bounding box center [95, 123] width 101 height 26
